Goal: Task Accomplishment & Management: Manage account settings

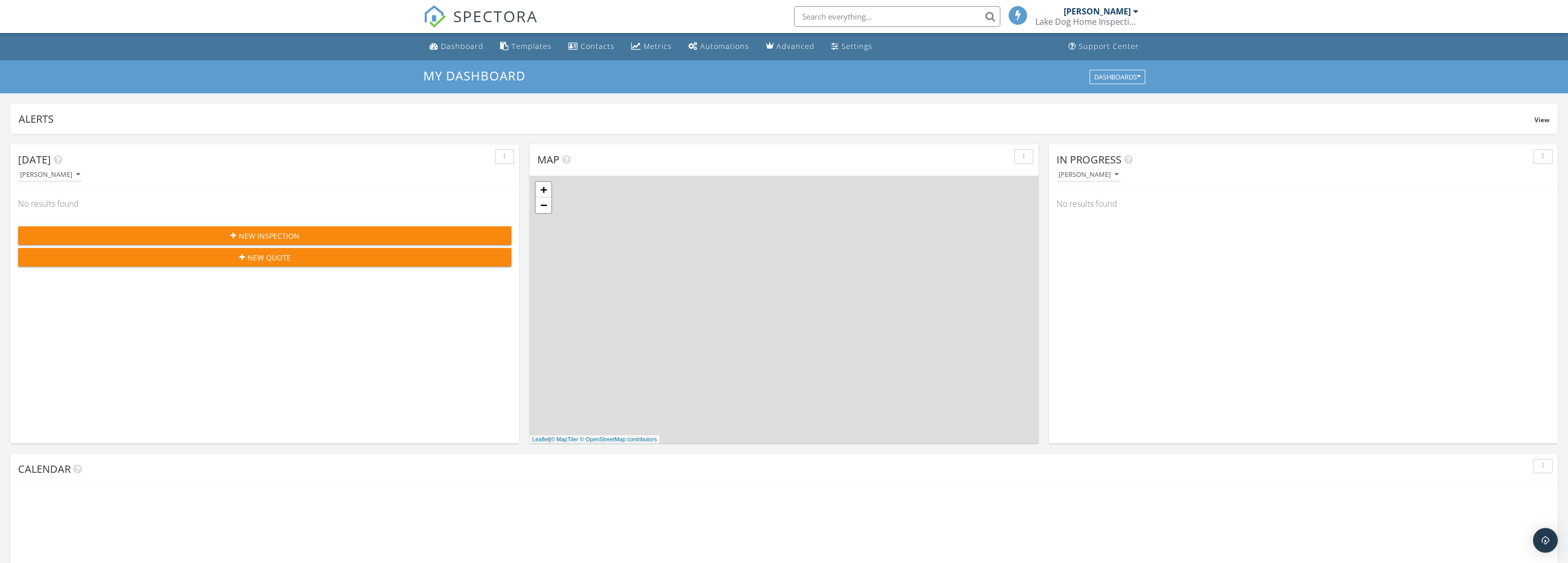
scroll to position [956, 1586]
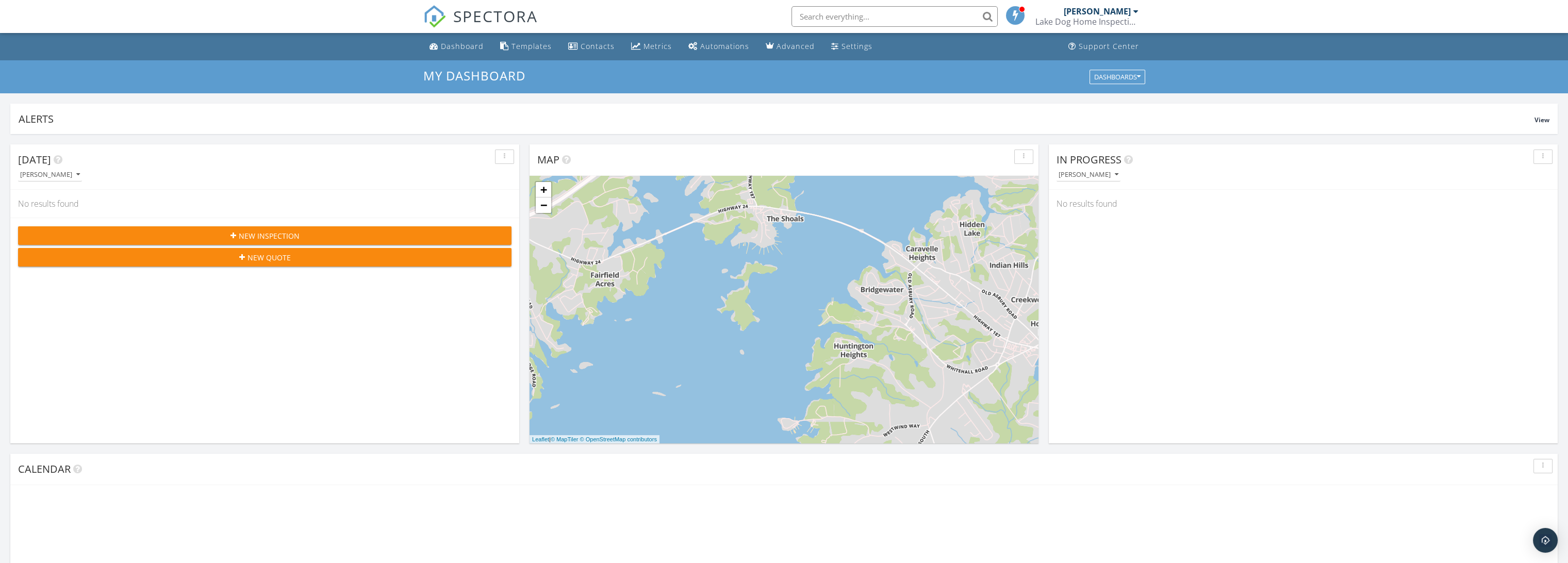
click at [838, 21] on input "text" at bounding box center [894, 17] width 206 height 21
type input "112 cedar"
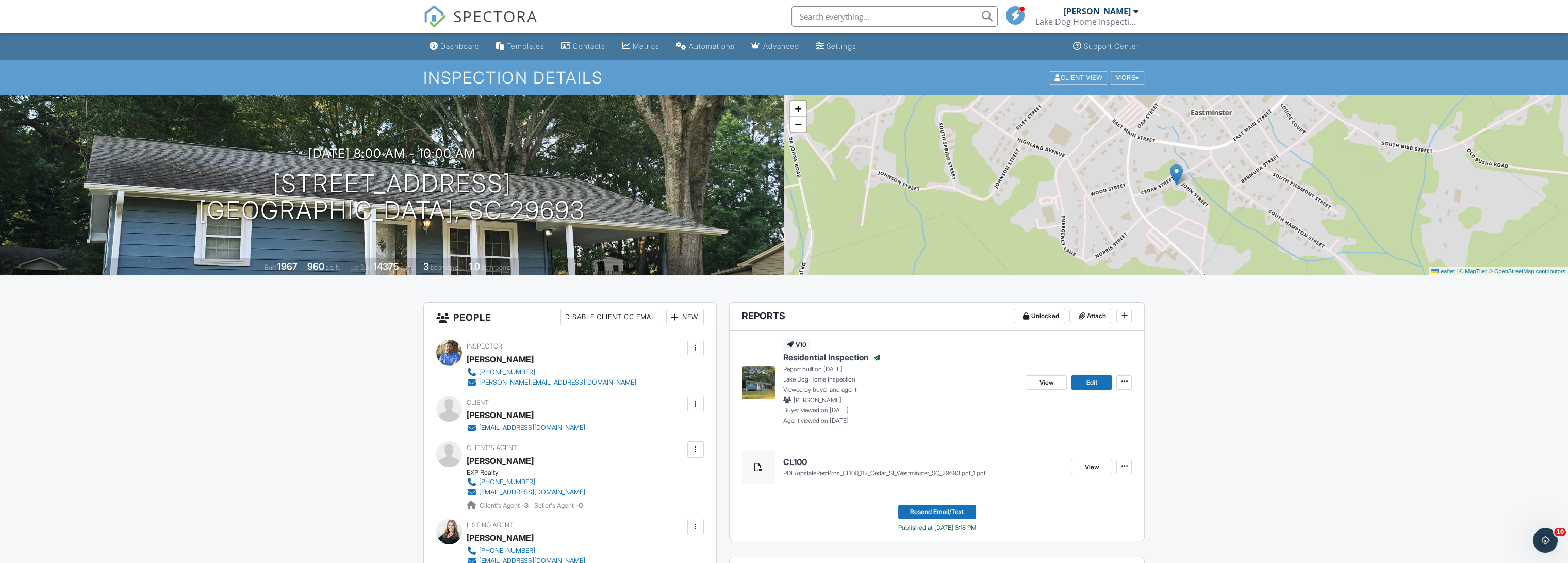
drag, startPoint x: 543, startPoint y: 415, endPoint x: 468, endPoint y: 419, distance: 75.1
click at [468, 419] on div "Catherine Jimenez" at bounding box center [530, 415] width 127 height 16
copy div "Catherine Jimenez"
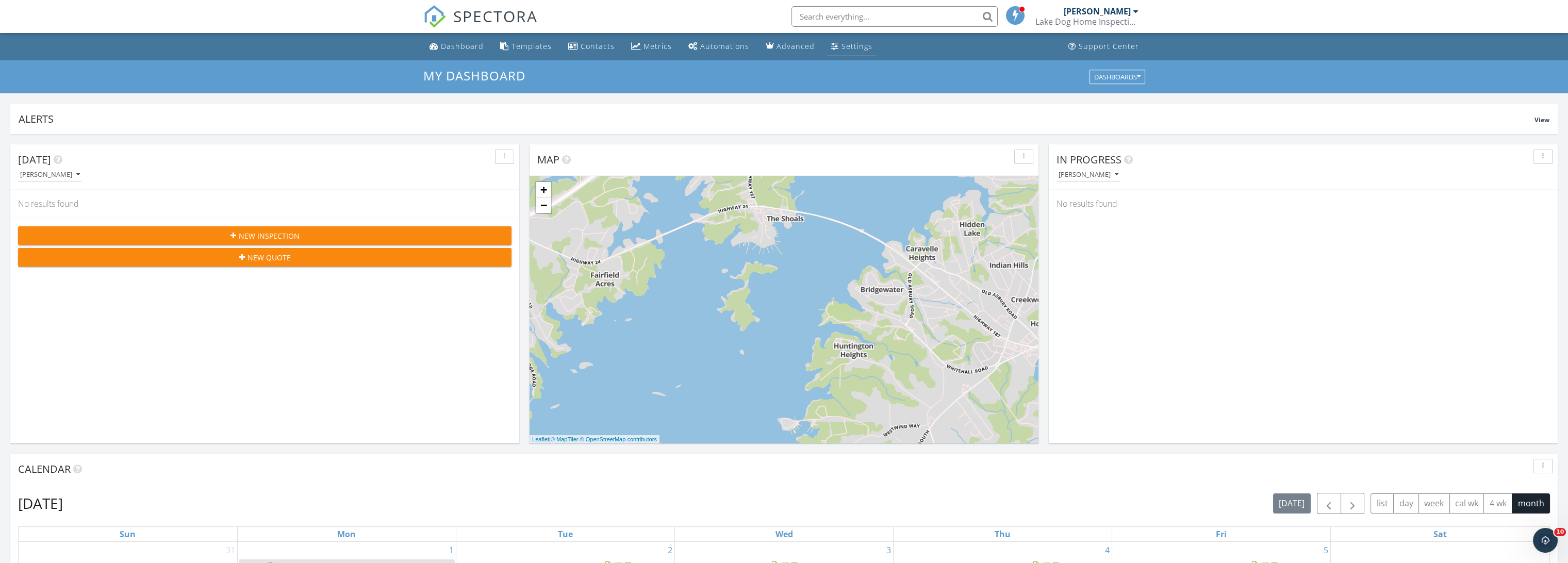
click at [848, 49] on div "Settings" at bounding box center [857, 46] width 31 height 10
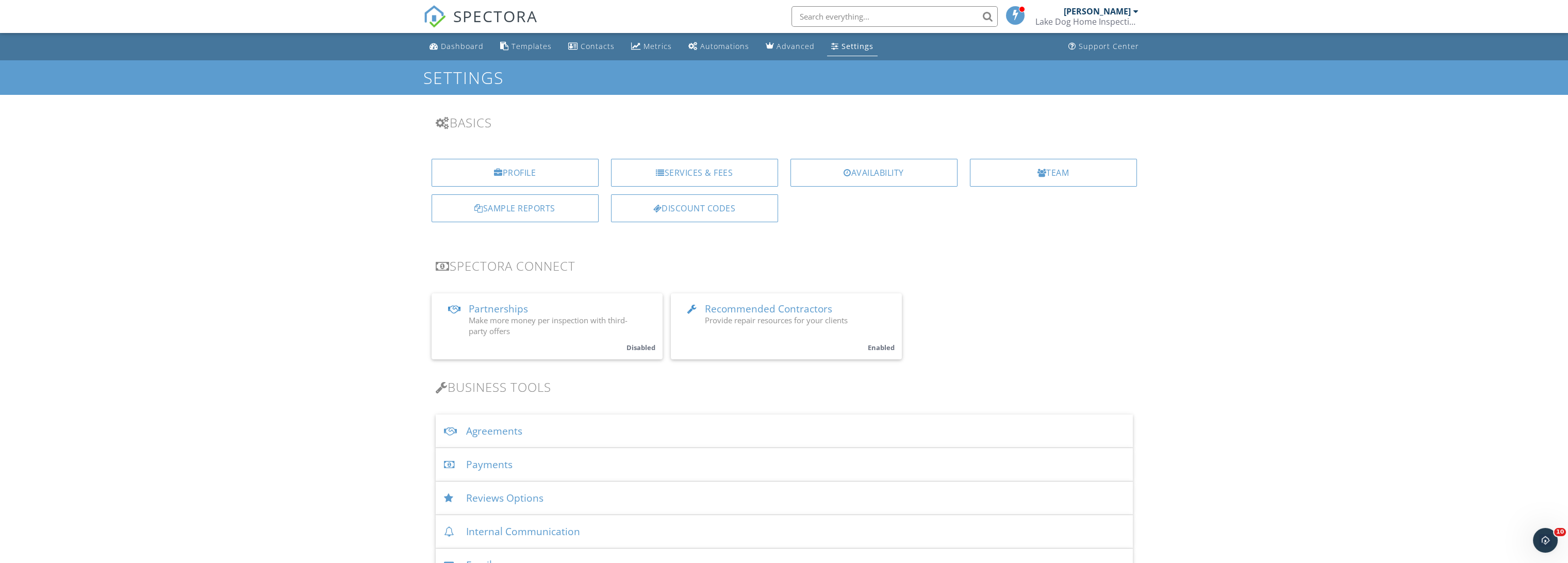
click at [1124, 16] on div "Lake Dog Home Inspection" at bounding box center [1087, 21] width 103 height 10
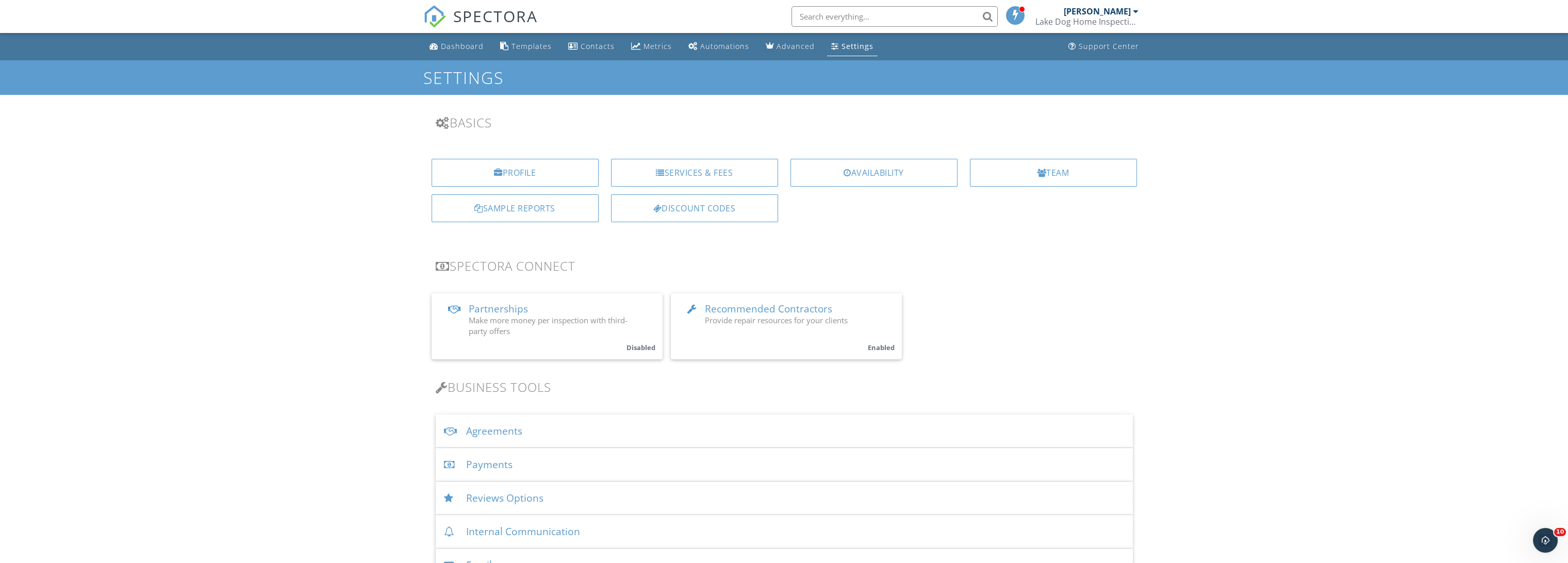
click at [734, 305] on span "Recommended Contractors" at bounding box center [769, 309] width 127 height 14
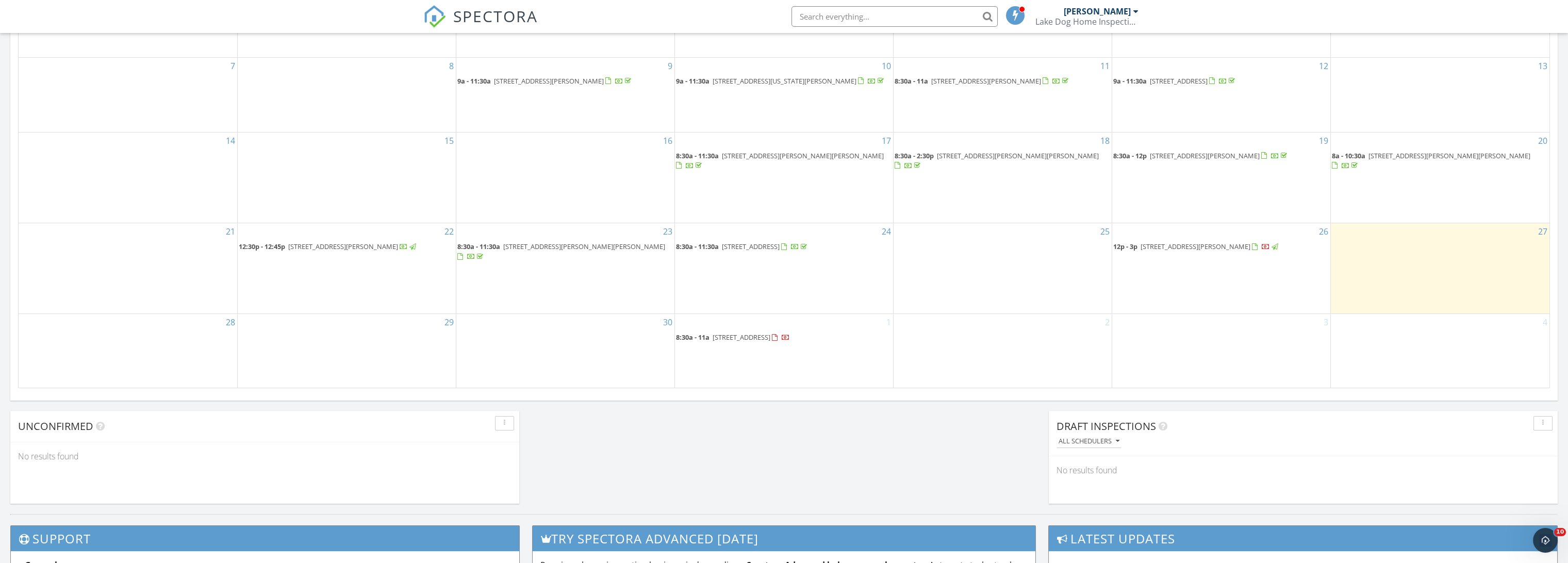
scroll to position [573, 0]
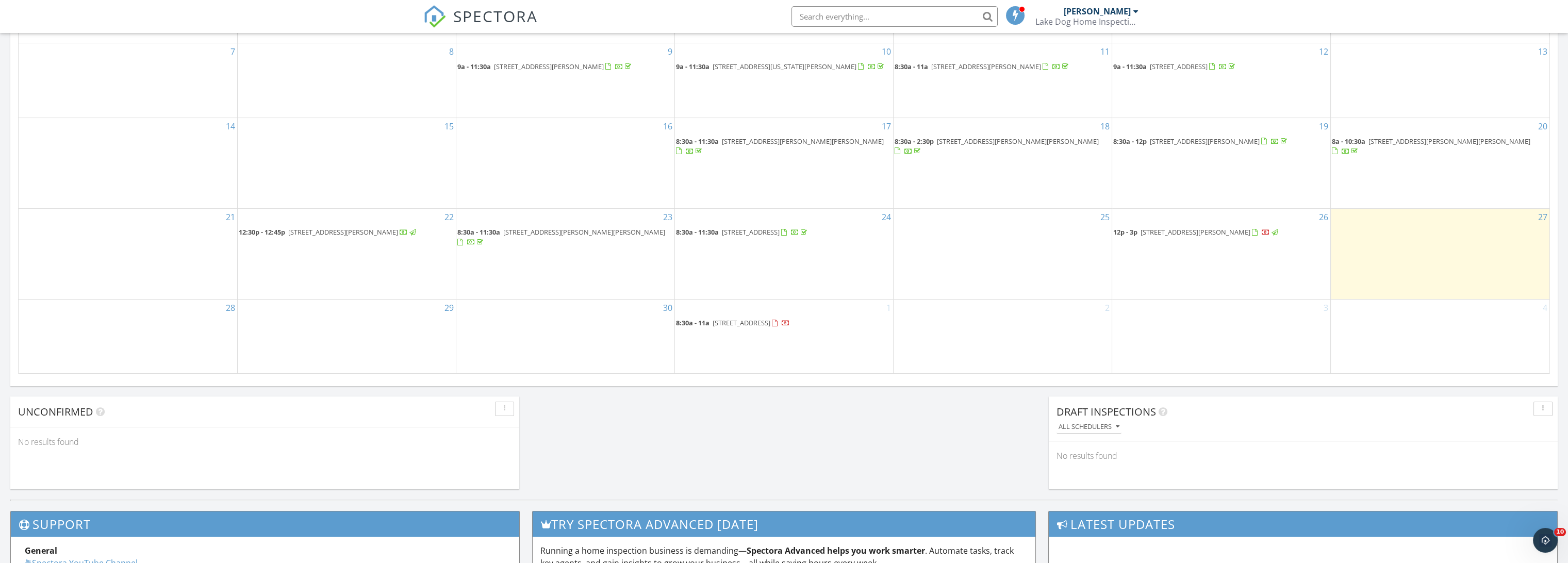
click at [1193, 236] on span "[STREET_ADDRESS][PERSON_NAME]" at bounding box center [1195, 232] width 110 height 9
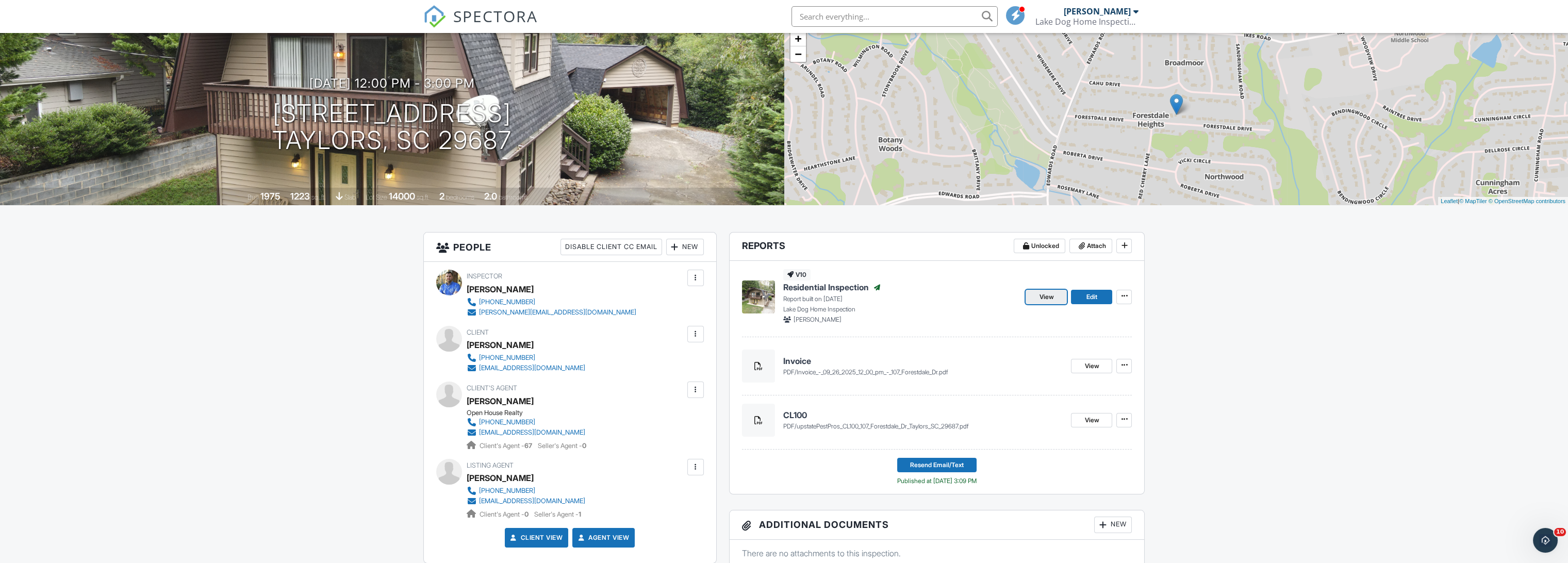
click at [1050, 298] on span "View" at bounding box center [1046, 297] width 14 height 10
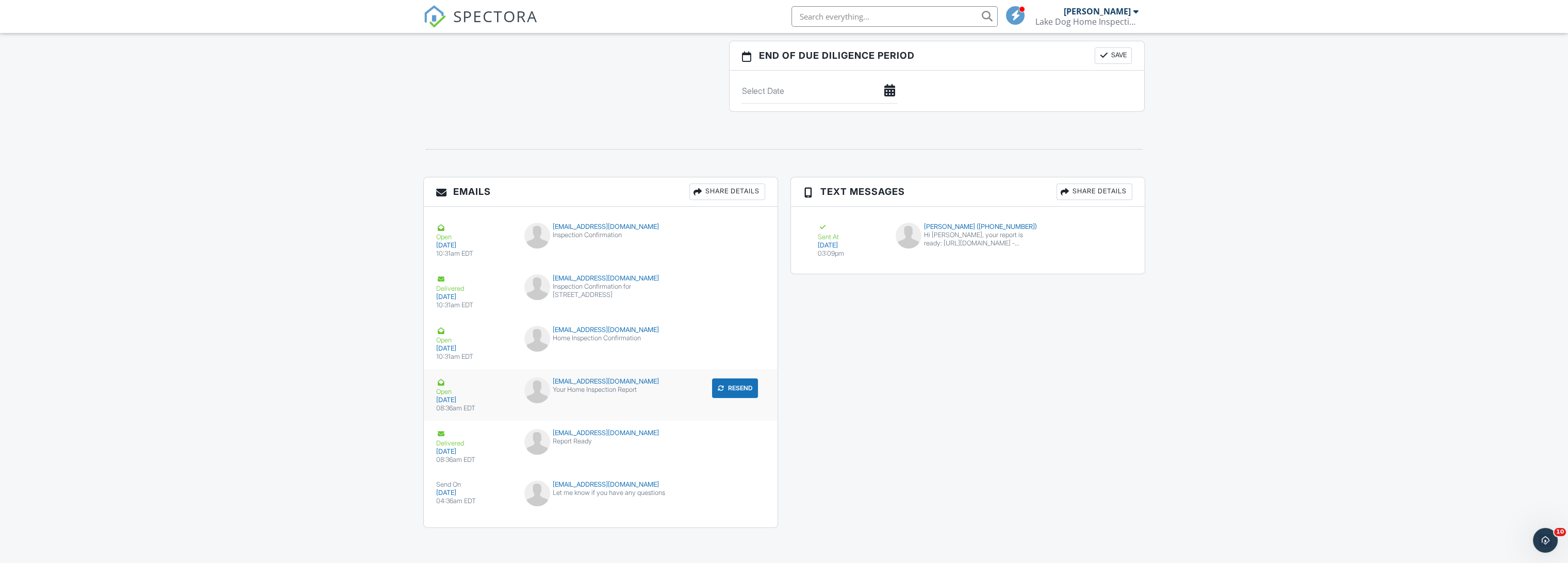
click at [460, 397] on div "09/27/2025" at bounding box center [474, 400] width 76 height 8
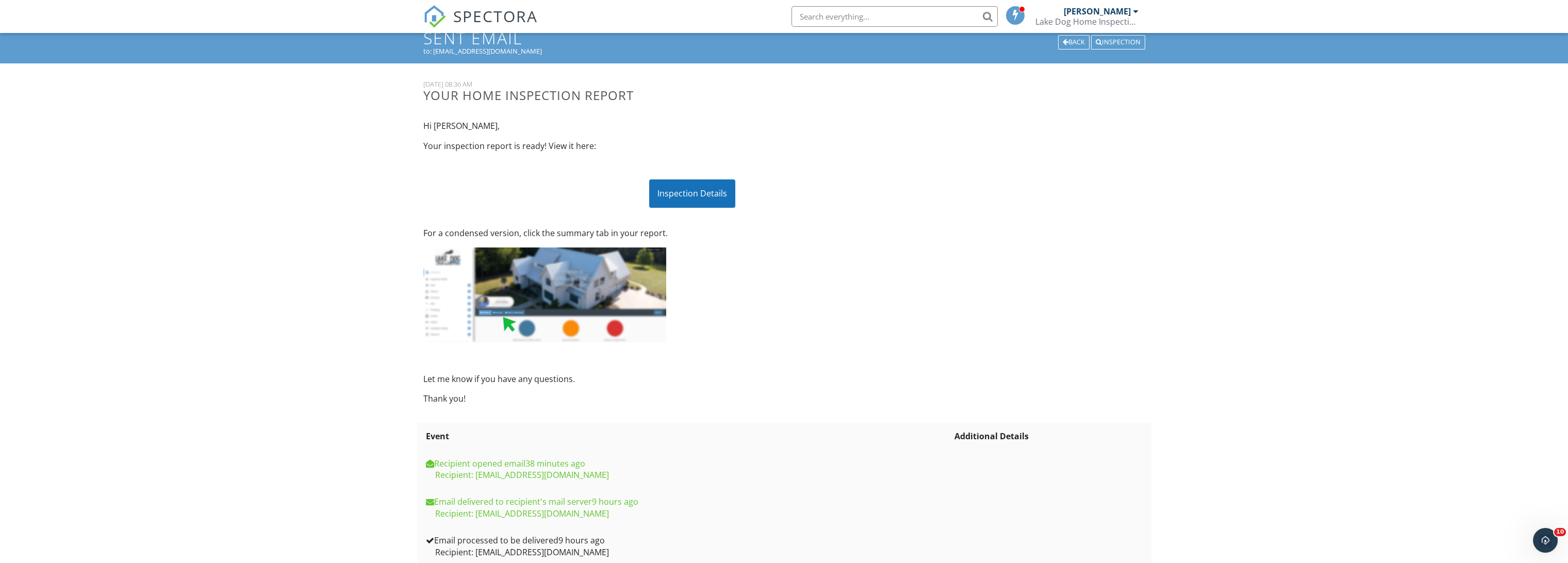
scroll to position [57, 0]
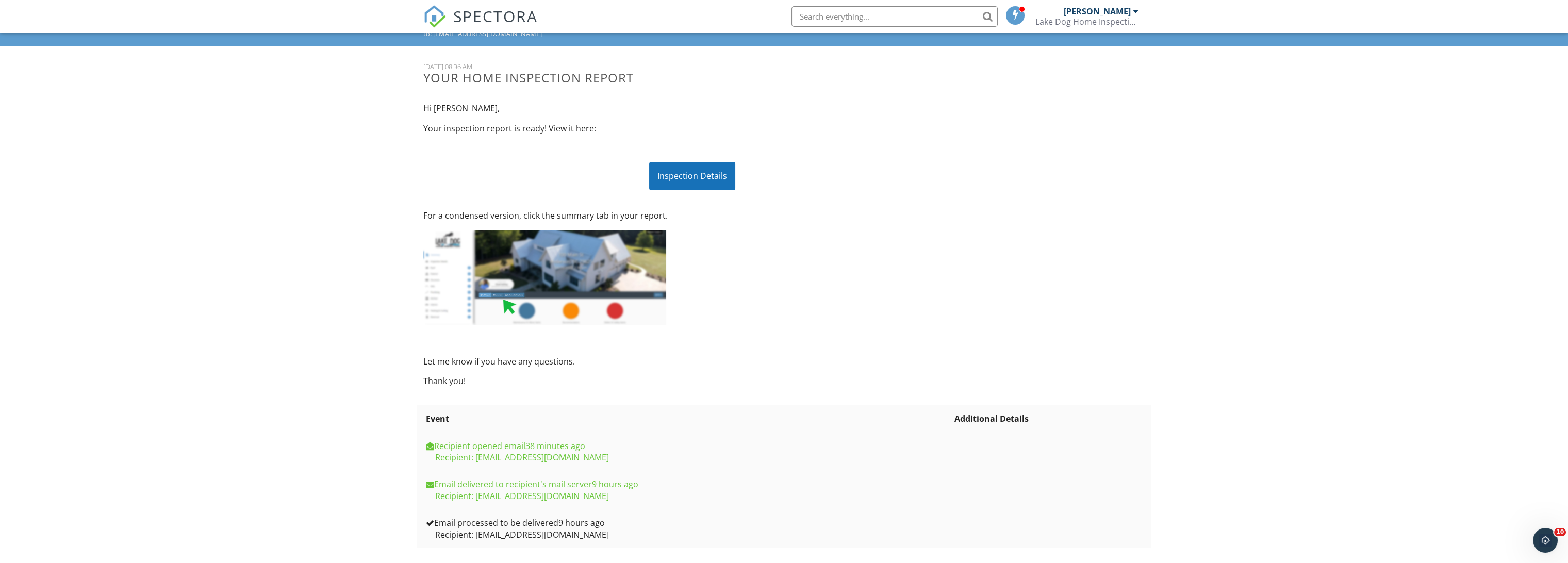
click at [704, 184] on div "Inspection Details" at bounding box center [692, 176] width 86 height 28
